Goal: Navigation & Orientation: Find specific page/section

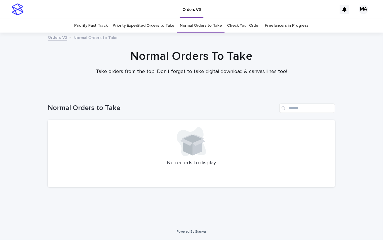
click at [138, 25] on link "Priority Expedited Orders to Take" at bounding box center [144, 26] width 62 height 14
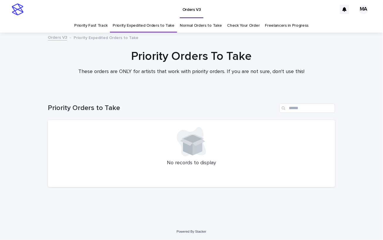
click at [102, 25] on link "Priority Fast Track" at bounding box center [90, 26] width 33 height 14
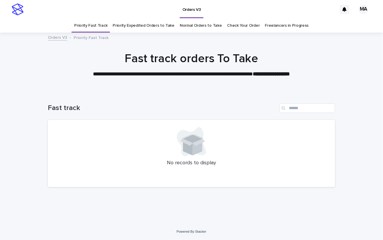
click at [200, 25] on link "Normal Orders to Take" at bounding box center [201, 26] width 42 height 14
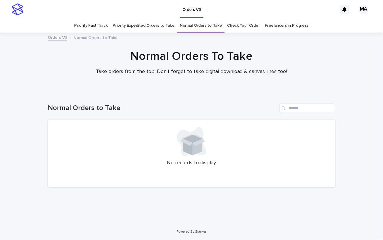
click at [146, 26] on link "Priority Expedited Orders to Take" at bounding box center [144, 26] width 62 height 14
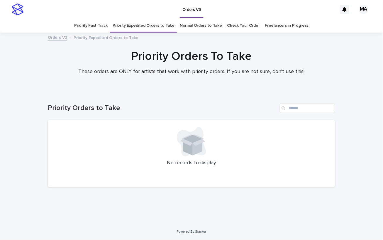
click at [96, 26] on link "Priority Fast Track" at bounding box center [90, 26] width 33 height 14
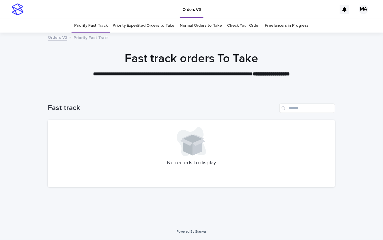
click at [196, 28] on link "Normal Orders to Take" at bounding box center [201, 26] width 42 height 14
